Goal: Task Accomplishment & Management: Manage account settings

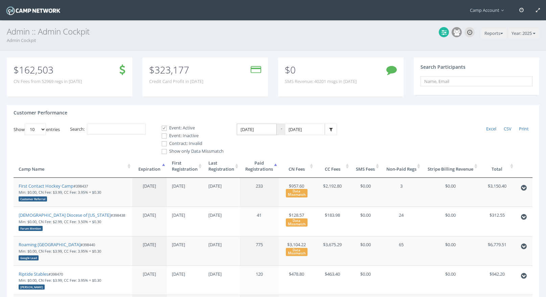
click at [256, 130] on input "1/1/2025" at bounding box center [257, 129] width 40 height 12
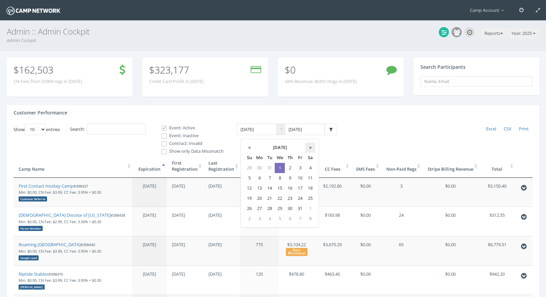
click at [310, 145] on th "»" at bounding box center [310, 147] width 10 height 10
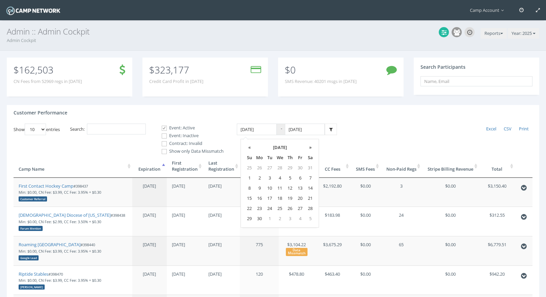
click at [310, 145] on th "»" at bounding box center [310, 147] width 10 height 10
click at [271, 169] on td "2" at bounding box center [270, 168] width 10 height 10
type input "09/02/2025"
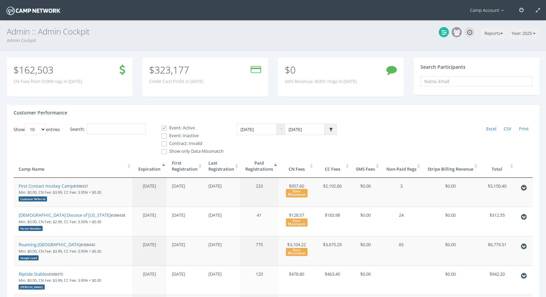
click at [330, 130] on icon at bounding box center [330, 129] width 3 height 4
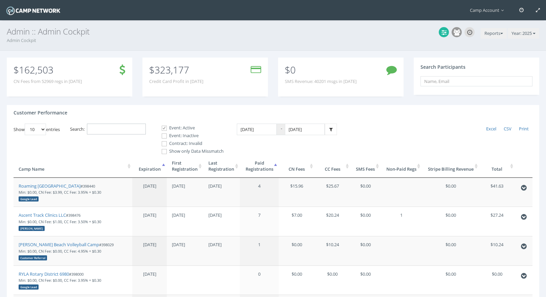
click at [134, 131] on input "Search:" at bounding box center [116, 128] width 59 height 11
paste input "398874"
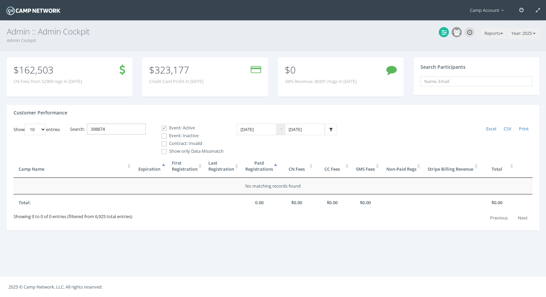
type input "398874"
click at [175, 136] on label "Event: Inactive" at bounding box center [190, 135] width 68 height 7
click at [164, 136] on input "Event: Inactive" at bounding box center [160, 136] width 6 height 6
checkbox input "true"
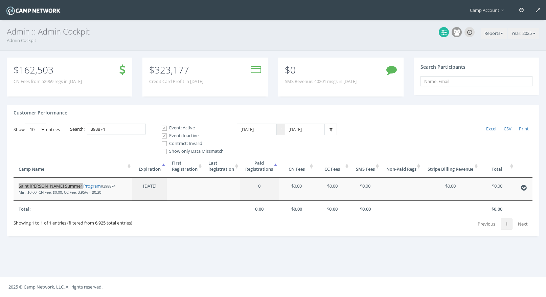
drag, startPoint x: 35, startPoint y: 186, endPoint x: 36, endPoint y: 4, distance: 182.0
click at [0, 0] on main "Camp Account My Profile My Events My Team" at bounding box center [273, 148] width 546 height 297
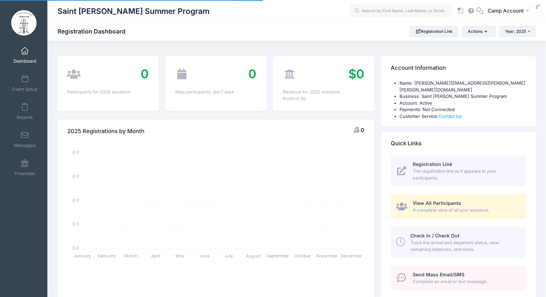
select select
click at [502, 15] on button "CA Camp Account" at bounding box center [509, 11] width 52 height 16
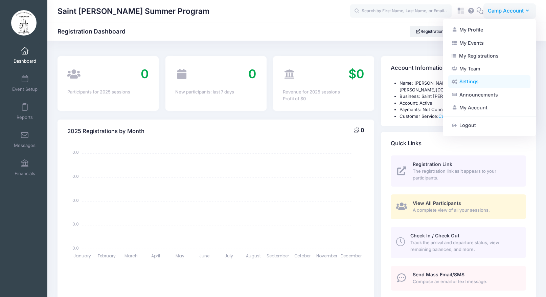
click at [481, 82] on link "Settings" at bounding box center [489, 81] width 82 height 13
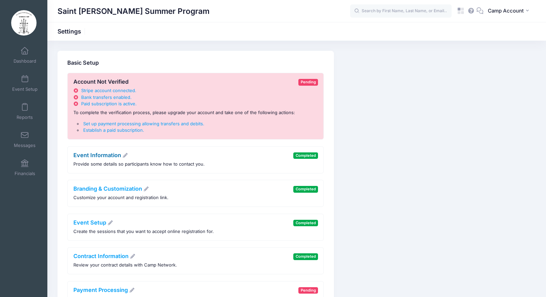
scroll to position [44, 0]
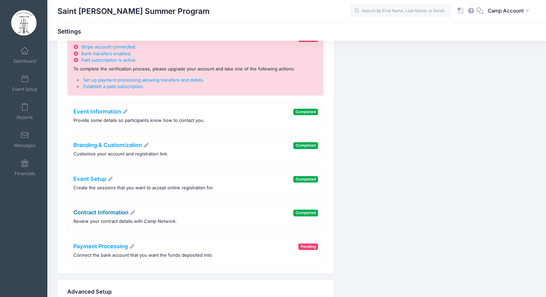
click at [110, 213] on link "Contract Information" at bounding box center [104, 212] width 62 height 7
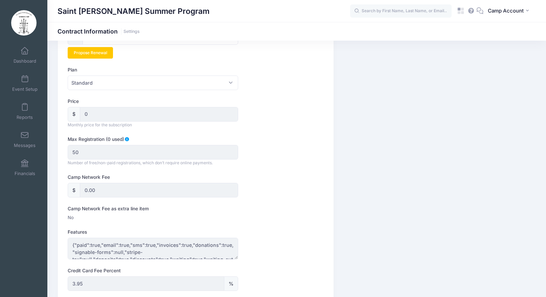
scroll to position [76, 0]
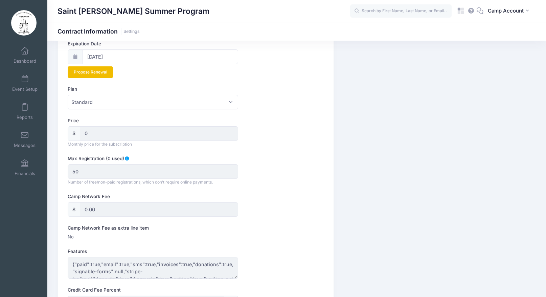
click at [94, 74] on link "Propose Renewal" at bounding box center [90, 72] width 45 height 12
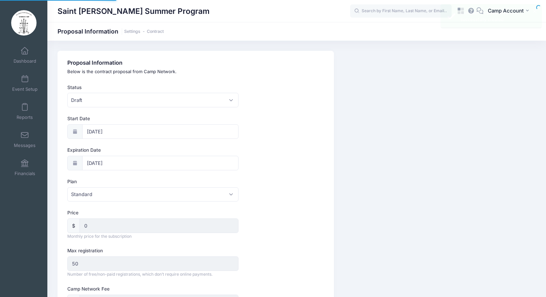
select select "0"
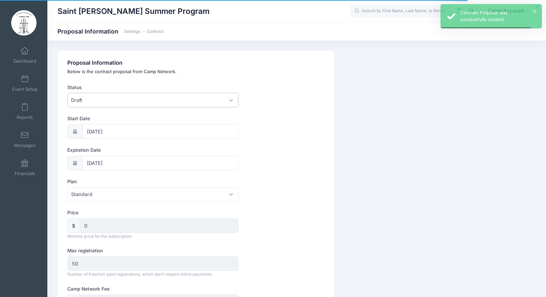
click at [120, 101] on span "Draft" at bounding box center [152, 100] width 171 height 15
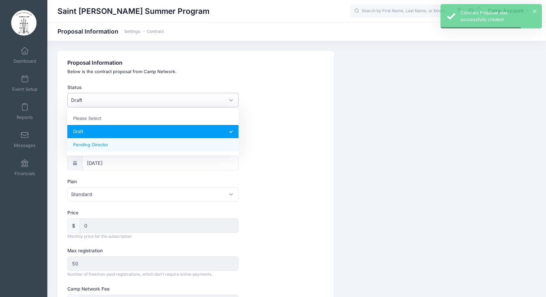
select select "1"
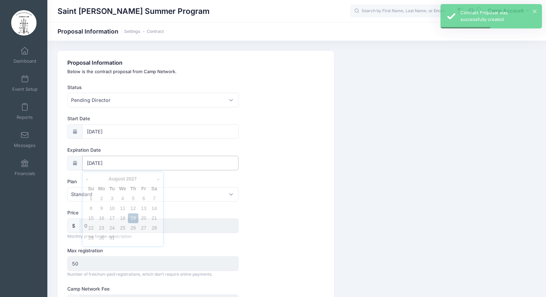
click at [111, 163] on input "08/19/2027" at bounding box center [160, 163] width 156 height 15
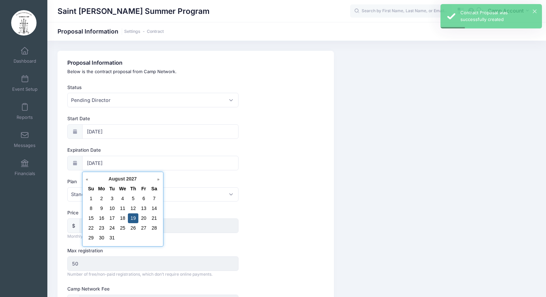
click at [88, 181] on link "Prev" at bounding box center [89, 179] width 7 height 7
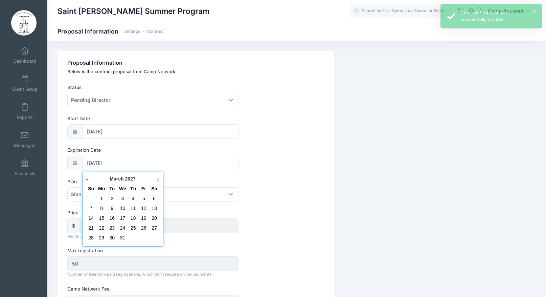
click at [88, 181] on link "Prev" at bounding box center [89, 179] width 7 height 7
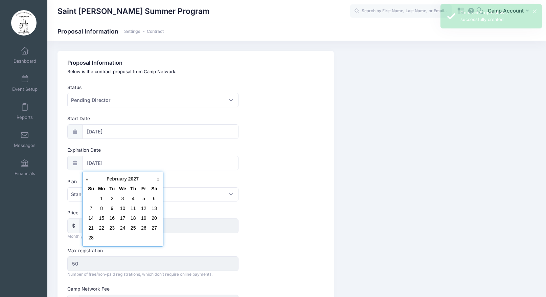
click at [88, 181] on link "Prev" at bounding box center [89, 179] width 7 height 7
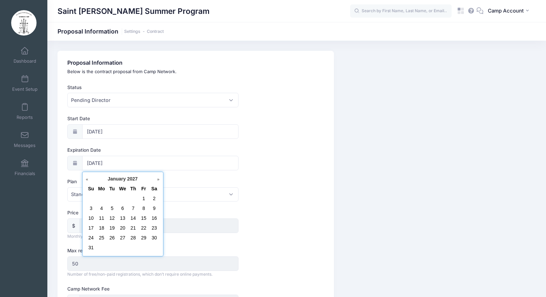
click at [88, 181] on link "Prev" at bounding box center [89, 179] width 7 height 7
click at [133, 238] on link "31" at bounding box center [133, 237] width 5 height 5
type input "12/31/2026"
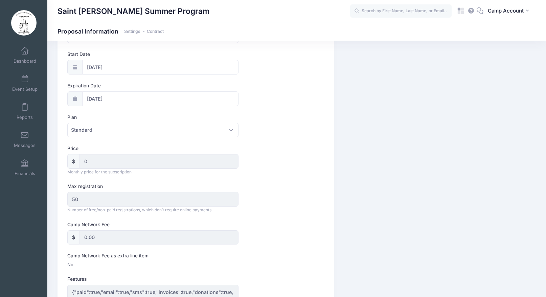
scroll to position [59, 0]
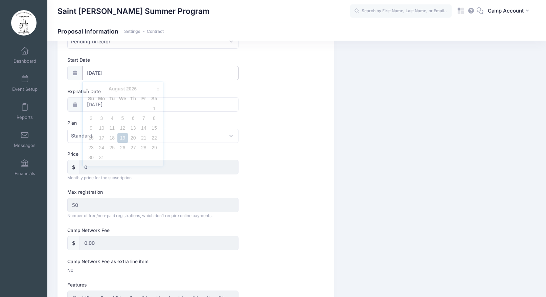
click at [114, 74] on input "08/19/2026" at bounding box center [160, 73] width 156 height 15
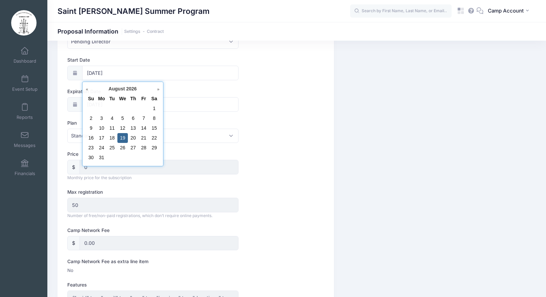
click at [321, 109] on div "Expiration Date 12/31/2026" at bounding box center [195, 100] width 256 height 24
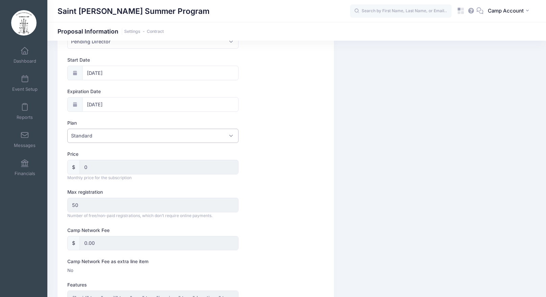
click at [110, 136] on span "Standard" at bounding box center [152, 136] width 171 height 15
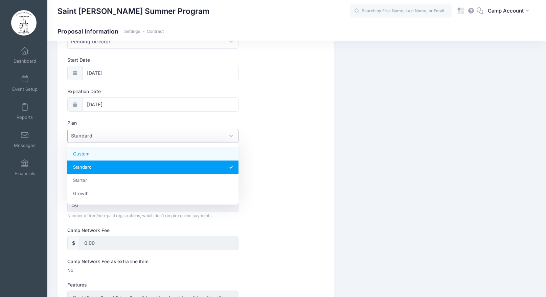
select select "6"
type textarea "{"paid":true,"email":true,"sms":true,"invoices":true,"donations":true,"signable…"
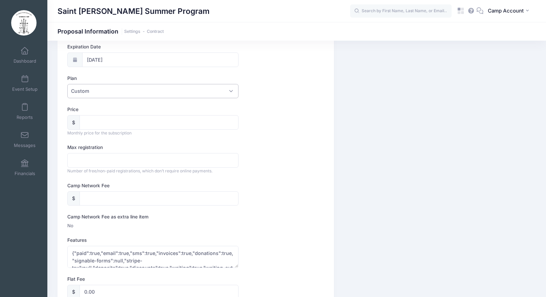
scroll to position [87, 0]
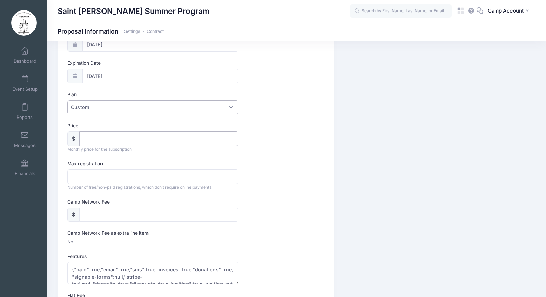
click at [106, 139] on input "Price" at bounding box center [159, 138] width 159 height 15
type input "0"
click at [113, 174] on input "Max registration" at bounding box center [152, 176] width 171 height 15
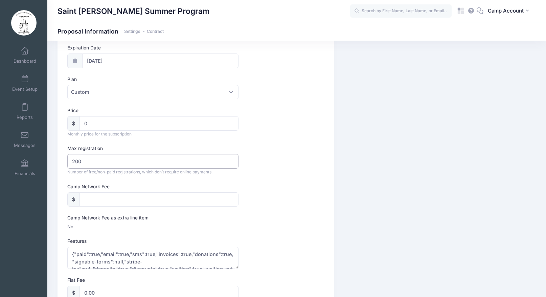
scroll to position [113, 0]
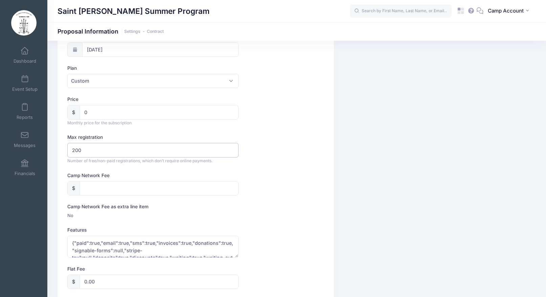
type input "200"
click at [169, 192] on input "Camp Network Fee" at bounding box center [159, 188] width 159 height 15
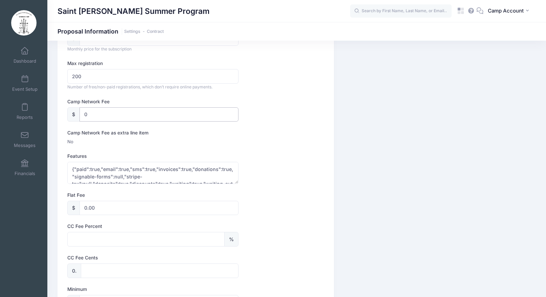
scroll to position [201, 0]
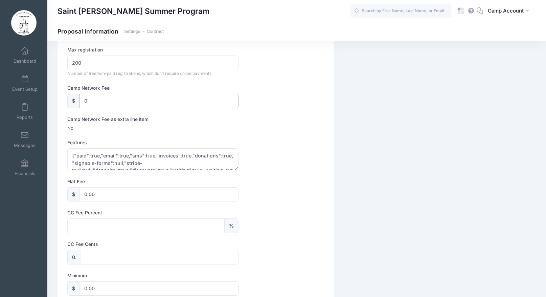
type input "0"
click at [127, 223] on input "CC Fee Percent" at bounding box center [145, 225] width 157 height 15
type input "3.5"
drag, startPoint x: 82, startPoint y: 63, endPoint x: 64, endPoint y: 62, distance: 17.6
click at [66, 62] on div "Proposal Information Below is the contract proposal from Camp Network. Status P…" at bounding box center [196, 187] width 276 height 675
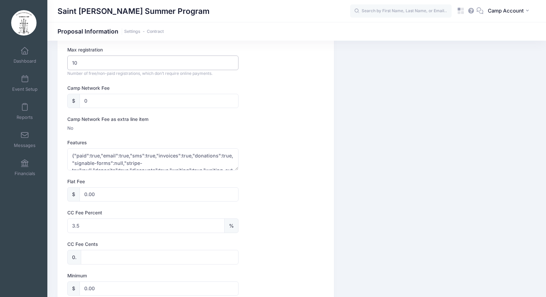
type input "1"
type input "200"
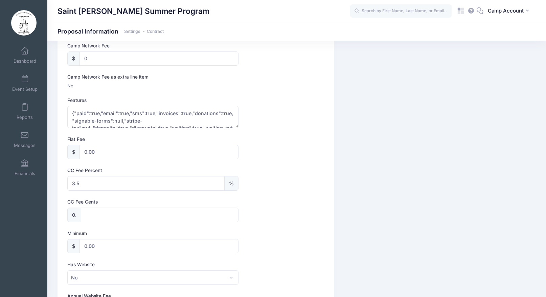
scroll to position [243, 0]
click at [153, 215] on input "CC Fee Cents" at bounding box center [159, 214] width 157 height 15
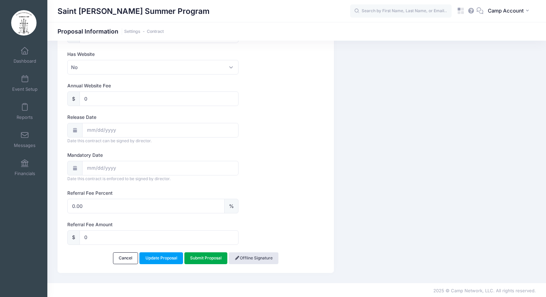
scroll to position [454, 0]
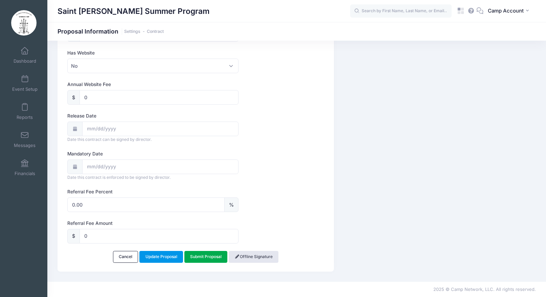
type input "30"
click at [170, 257] on link "Update Proposal" at bounding box center [161, 257] width 44 height 12
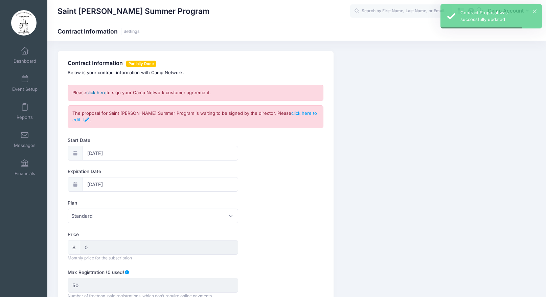
click at [101, 94] on link "click here" at bounding box center [96, 92] width 20 height 5
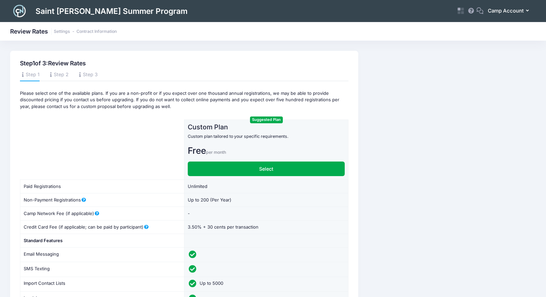
click at [510, 13] on span "Camp Account" at bounding box center [506, 10] width 36 height 7
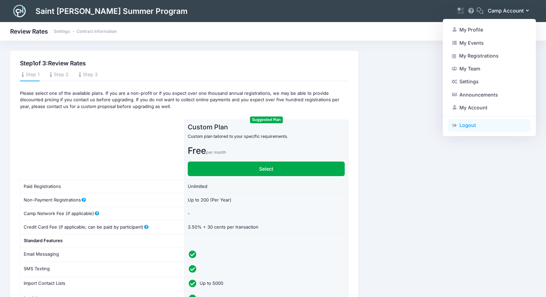
click at [479, 126] on link "Logout" at bounding box center [489, 125] width 82 height 13
